Goal: Information Seeking & Learning: Check status

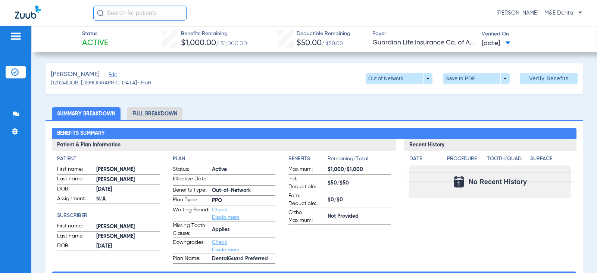
click at [444, 243] on div "Recent History Date Procedure Tooth/Quad Surface No Recent History" at bounding box center [490, 201] width 172 height 124
click at [416, 78] on span at bounding box center [398, 78] width 67 height 10
click at [400, 98] on button "DentalGuard Preferred" at bounding box center [392, 93] width 65 height 15
click at [153, 113] on li "Full Breakdown" at bounding box center [154, 113] width 55 height 13
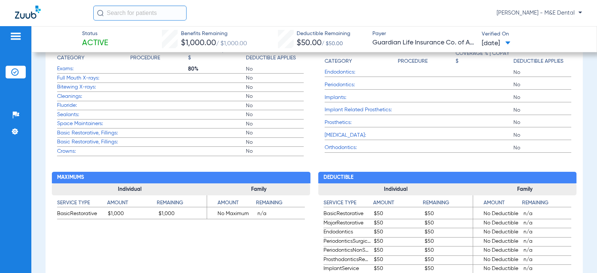
scroll to position [410, 0]
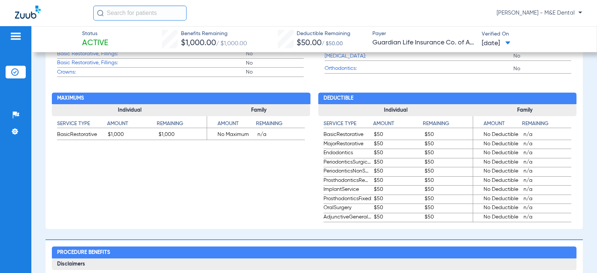
click at [234, 211] on app-benefits "Maximums Individual Service Type Amount Remaining BasicRestorative $1,000 $1,00…" at bounding box center [181, 149] width 258 height 145
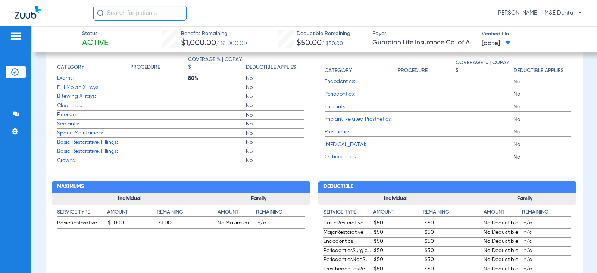
scroll to position [298, 0]
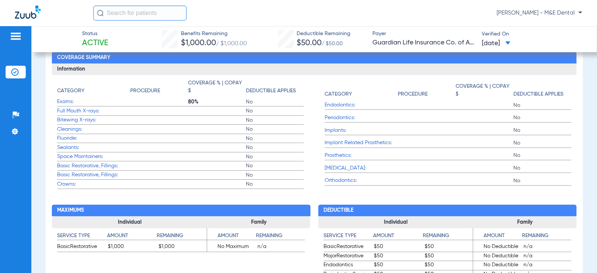
click at [150, 149] on label "Sealants: No" at bounding box center [180, 147] width 246 height 9
click at [411, 16] on div "[PERSON_NAME] - M&E Dental" at bounding box center [337, 13] width 488 height 15
click at [317, 6] on div "[PERSON_NAME] - M&E Dental" at bounding box center [337, 13] width 488 height 15
click at [222, 141] on label "Fluoride: No" at bounding box center [180, 138] width 246 height 9
click at [386, 179] on span "Orthodontics:" at bounding box center [360, 180] width 73 height 8
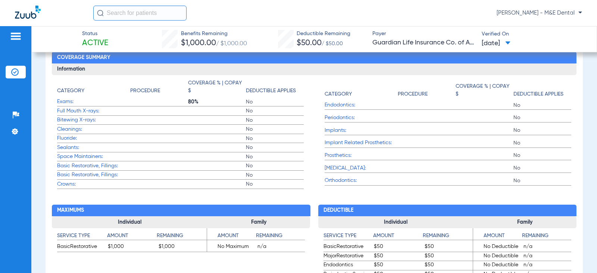
click at [419, 105] on label "Endodontics: No" at bounding box center [447, 105] width 246 height 9
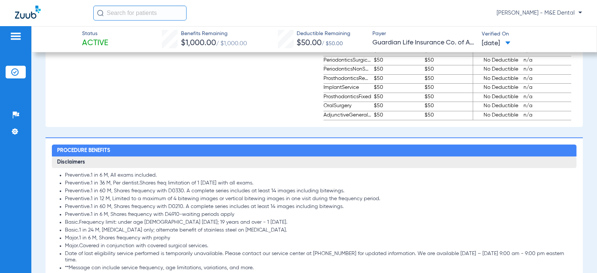
scroll to position [522, 0]
